Goal: Find contact information: Find contact information

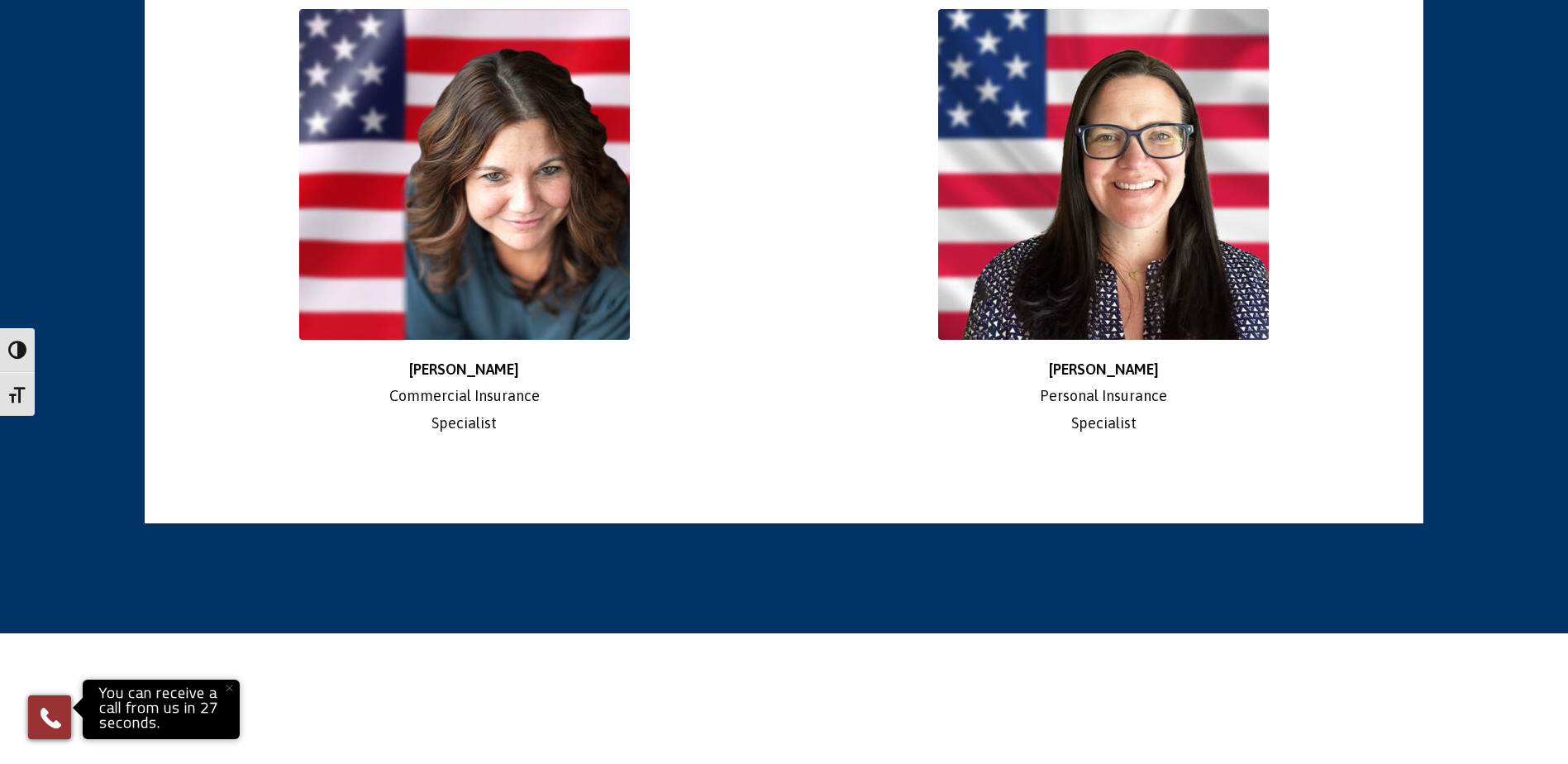
scroll to position [3032, 0]
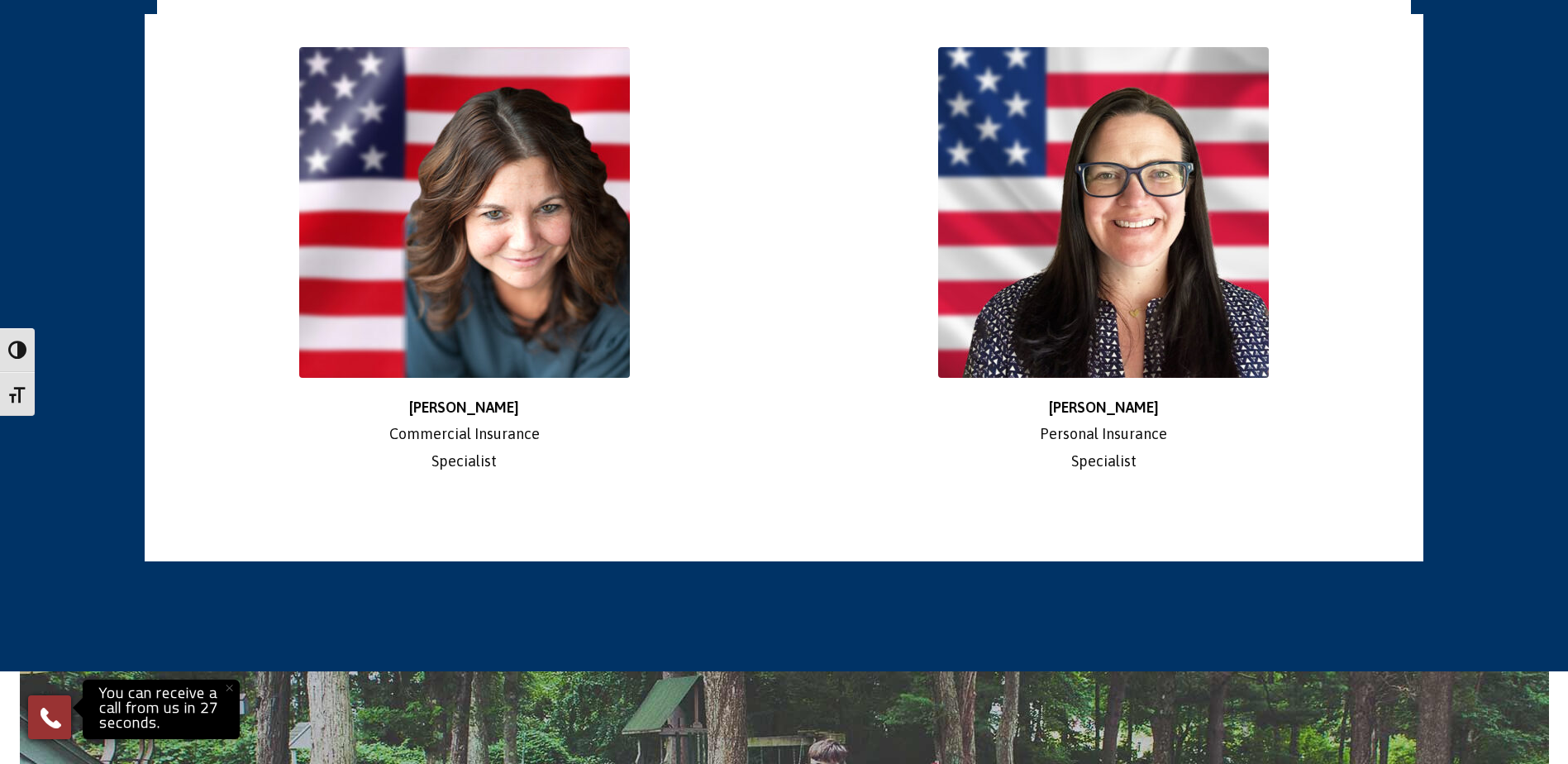
click at [506, 176] on img at bounding box center [464, 212] width 330 height 331
click at [450, 399] on strong "[PERSON_NAME]" at bounding box center [463, 407] width 110 height 17
click at [445, 445] on p "Stephanie Commercial Insurance Specialist" at bounding box center [465, 434] width 615 height 80
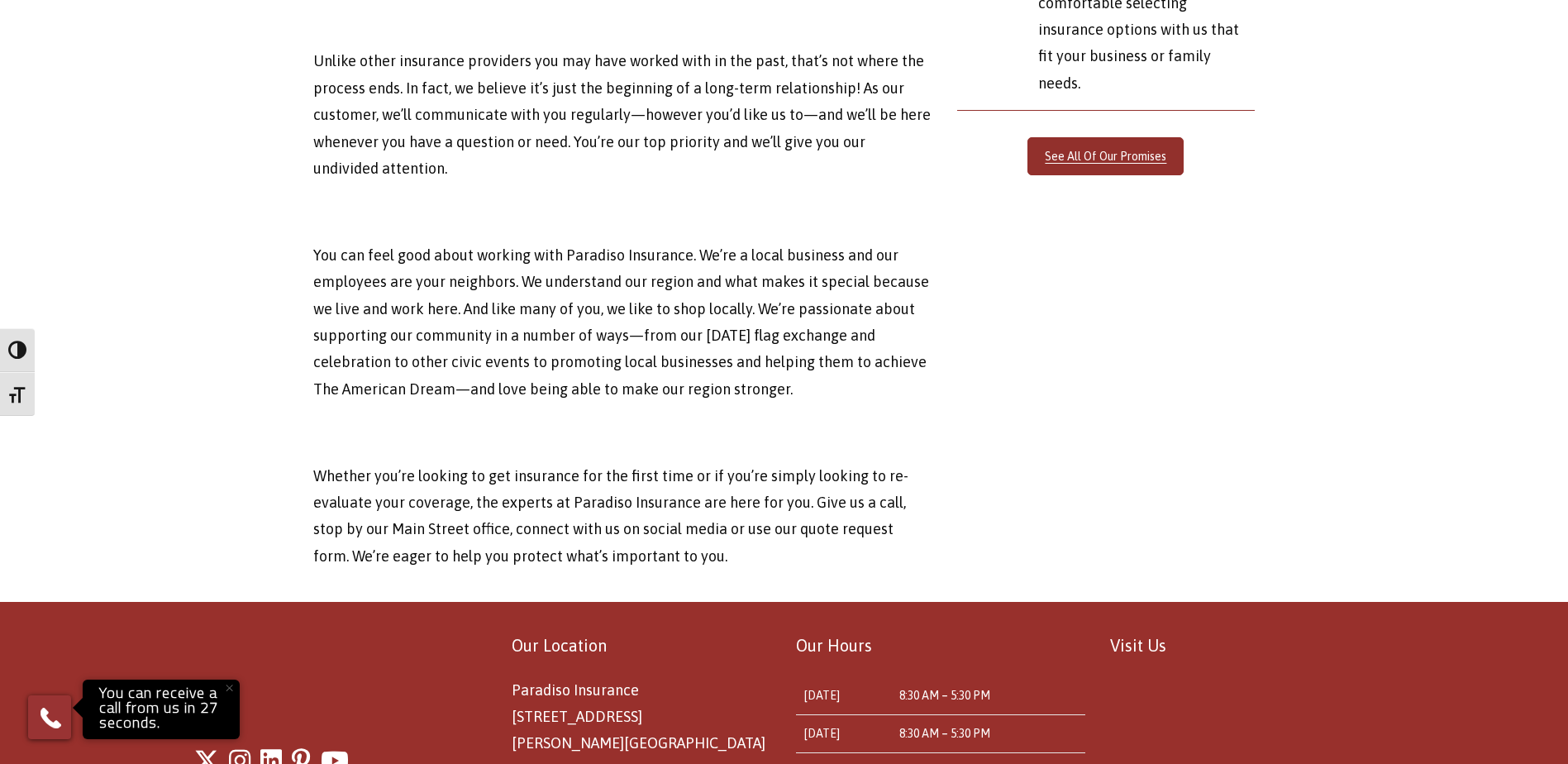
scroll to position [5485, 0]
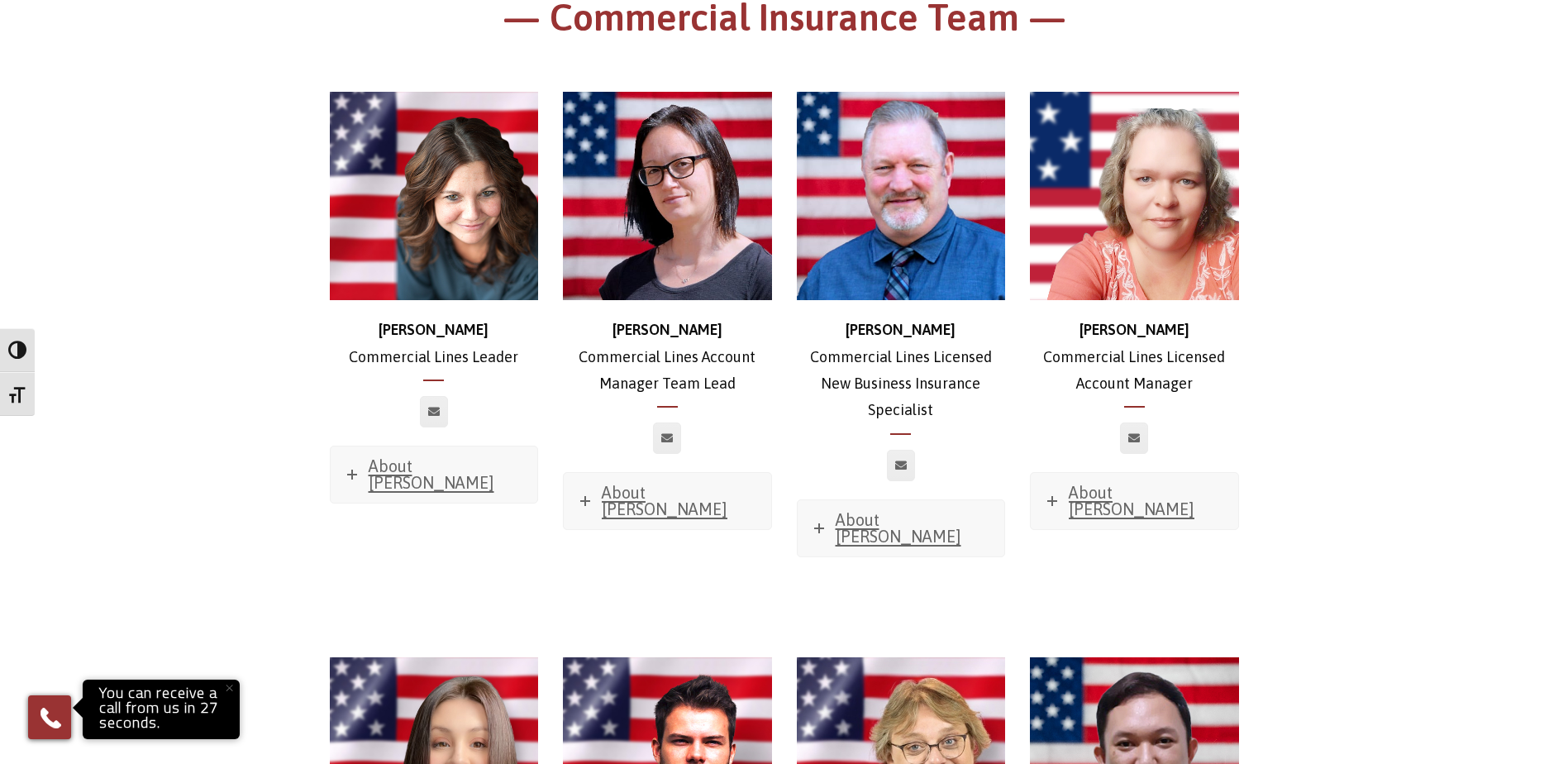
scroll to position [827, 0]
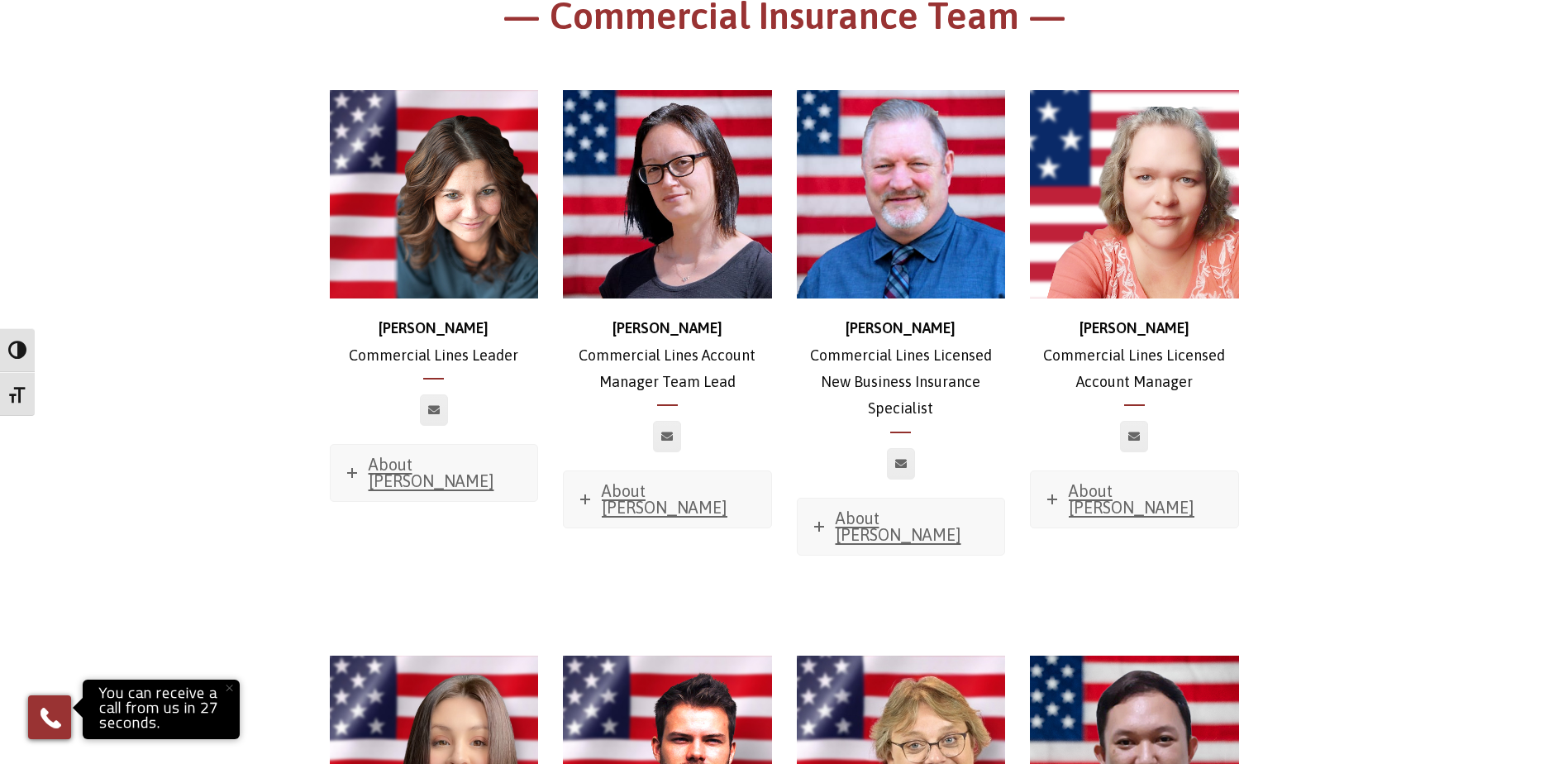
drag, startPoint x: 439, startPoint y: 327, endPoint x: 448, endPoint y: 361, distance: 35.2
click at [442, 337] on p "[PERSON_NAME] Commercial Lines Leader" at bounding box center [434, 341] width 209 height 54
click at [438, 405] on icon at bounding box center [433, 410] width 12 height 10
click at [687, 482] on span "About [PERSON_NAME]" at bounding box center [664, 499] width 126 height 36
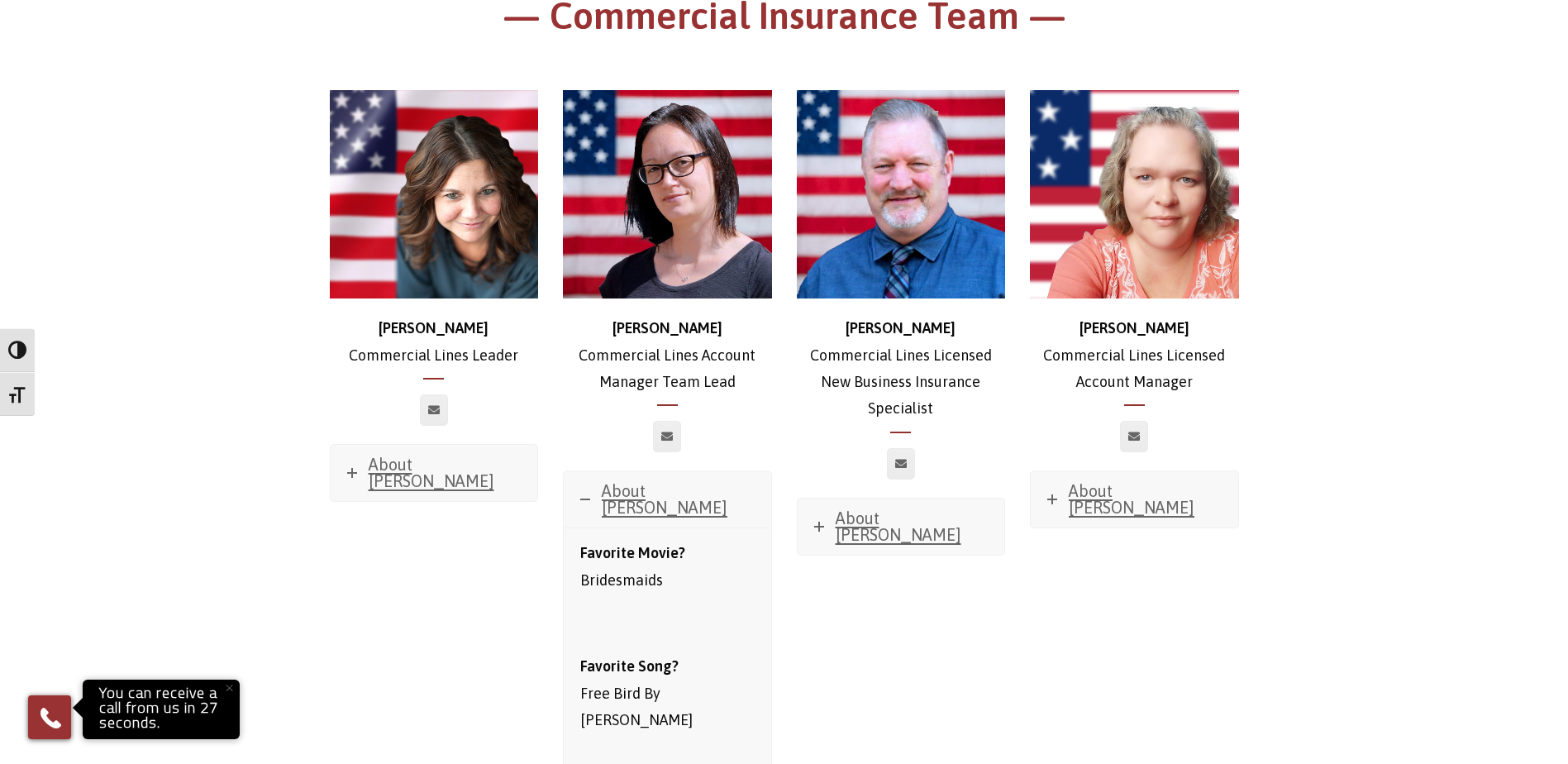
click at [664, 421] on link at bounding box center [666, 436] width 28 height 32
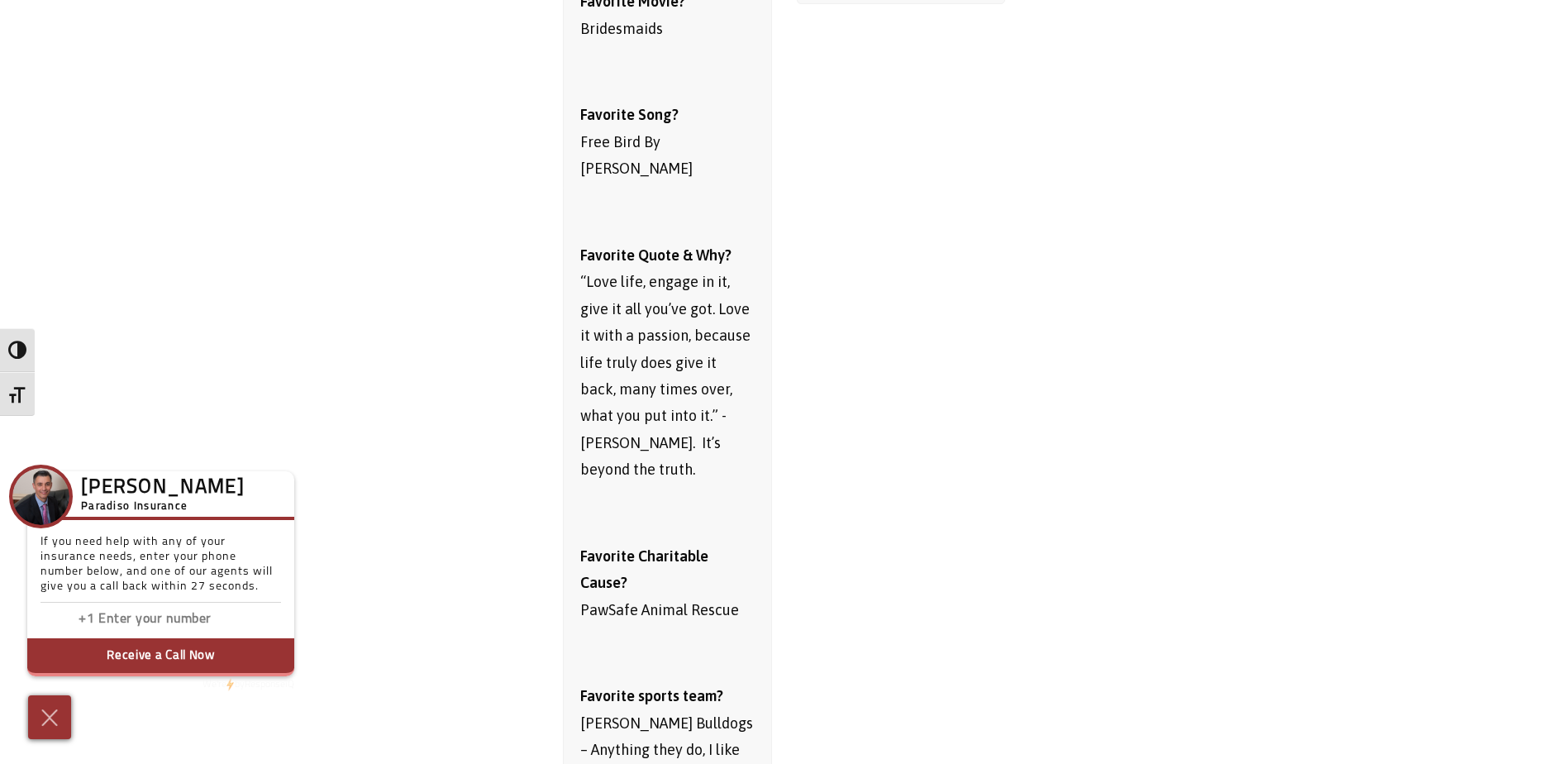
scroll to position [688, 0]
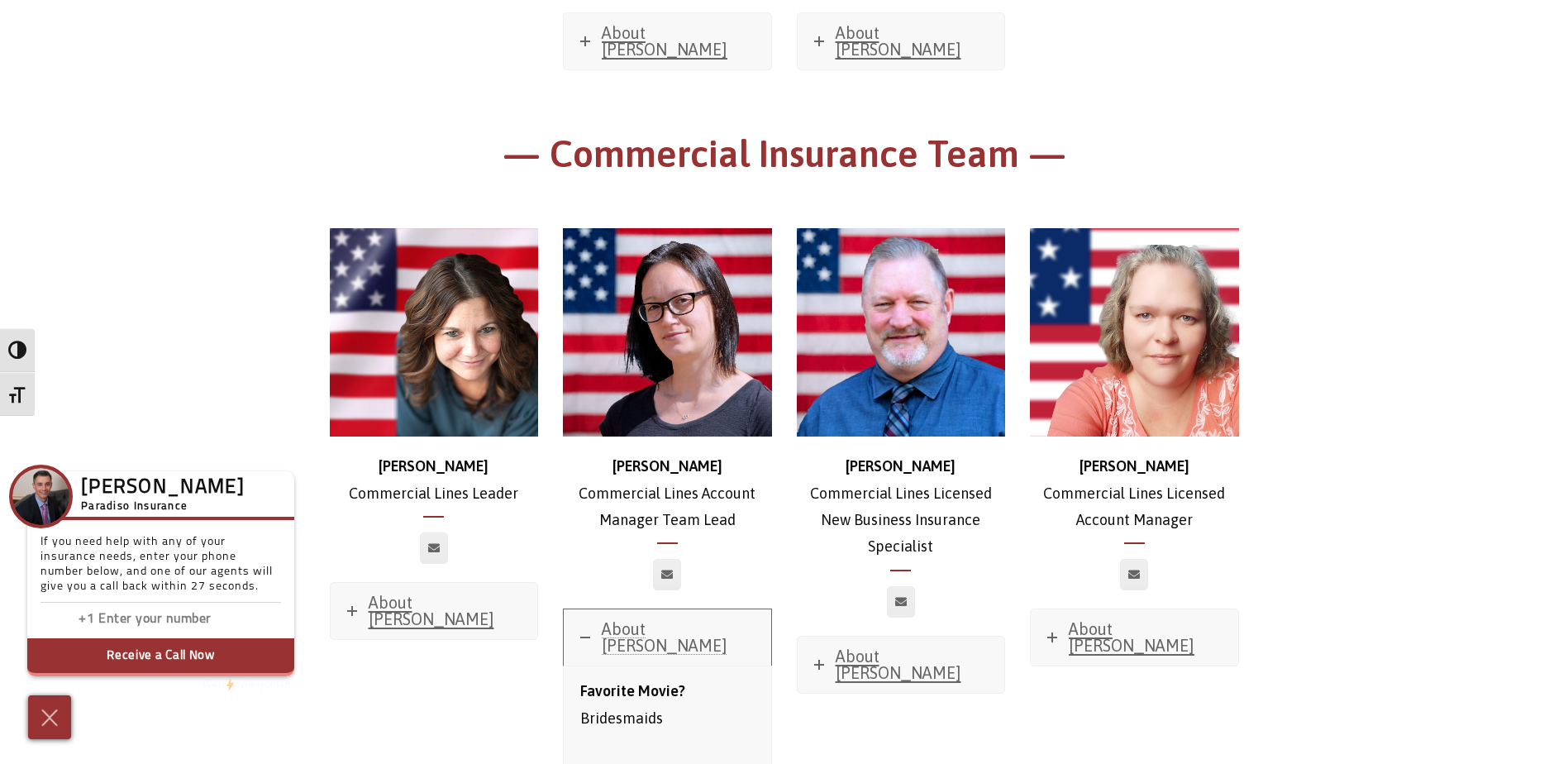
click at [661, 619] on span "About [PERSON_NAME]" at bounding box center [664, 637] width 126 height 36
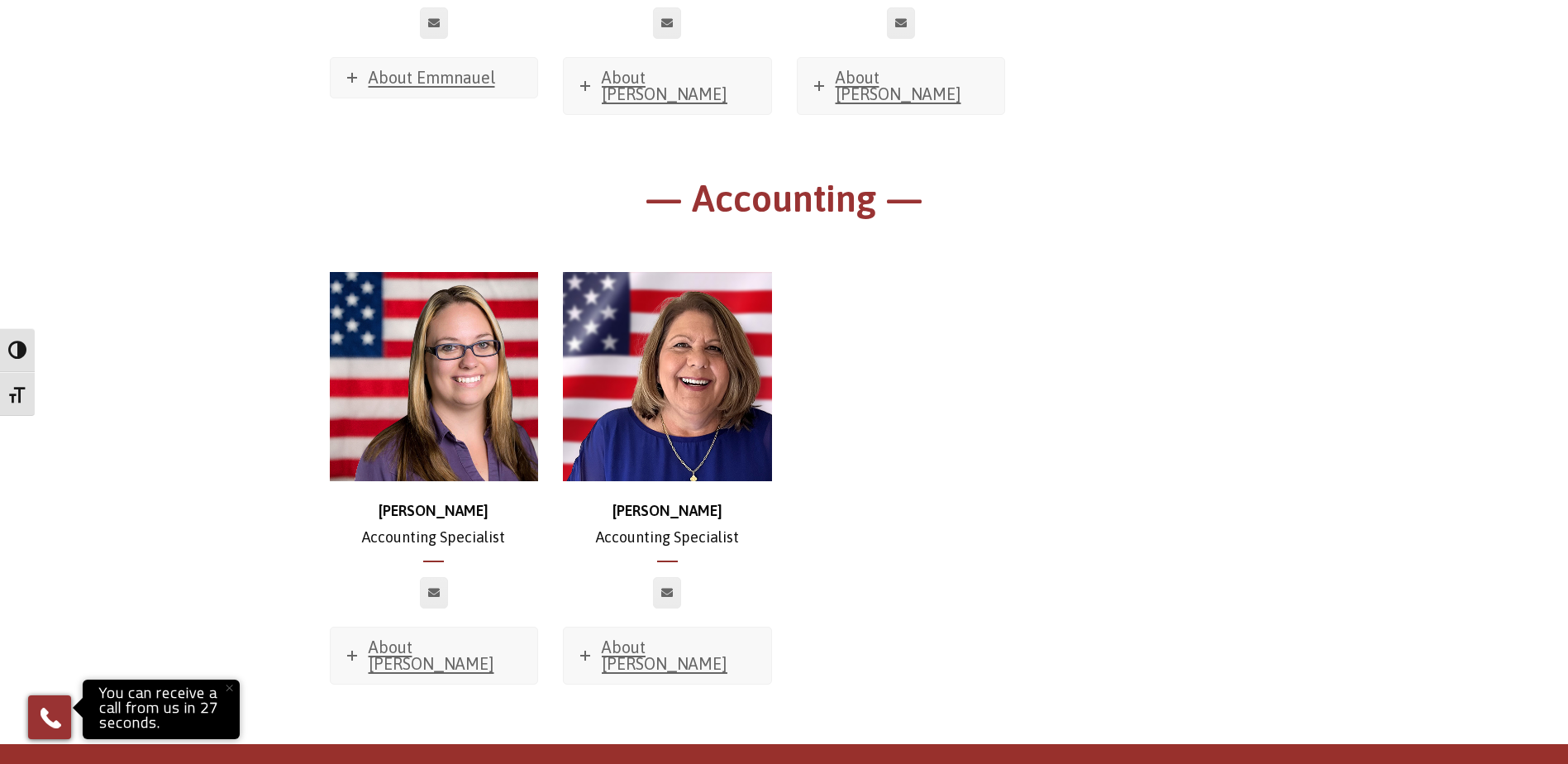
scroll to position [9792, 0]
